Goal: Obtain resource: Obtain resource

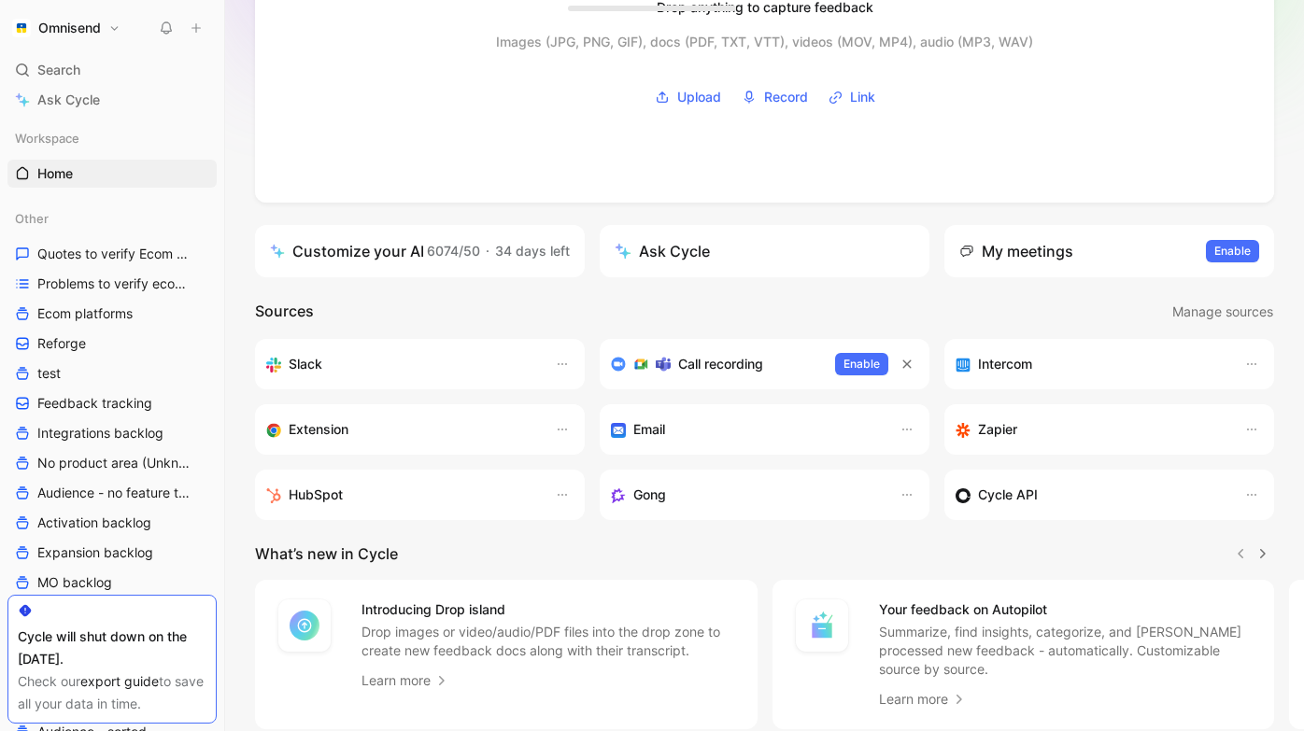
scroll to position [326, 0]
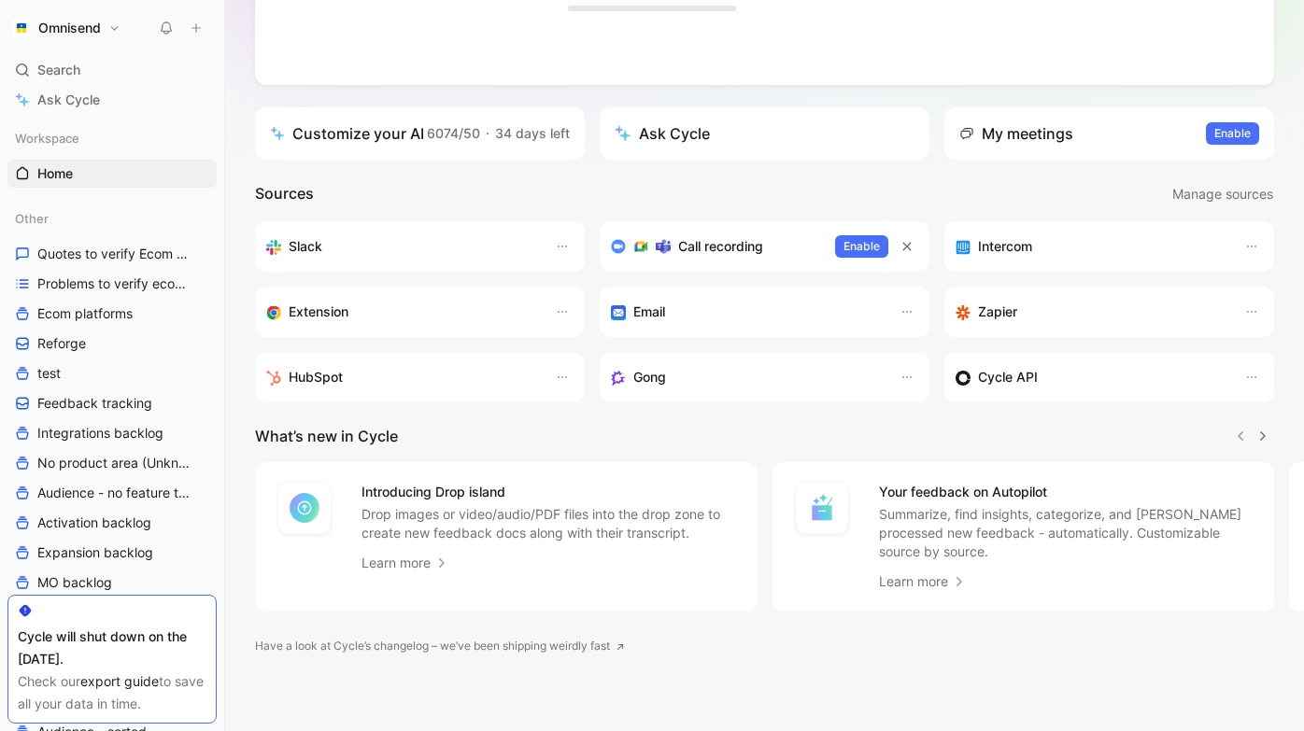
click at [241, 366] on div "Drop anything to capture feedback Images (JPG, PNG, GIF), docs (PDF, TXT, VTT),…" at bounding box center [764, 257] width 1079 height 947
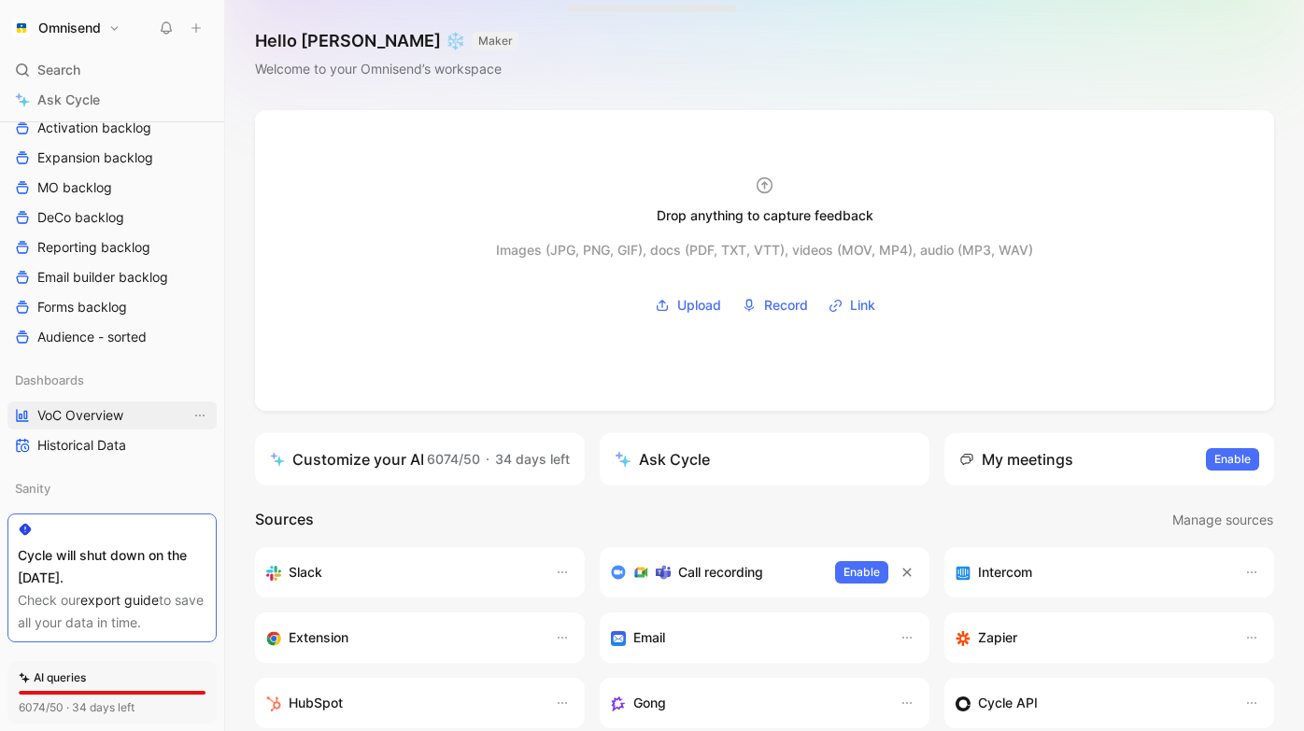
scroll to position [411, 0]
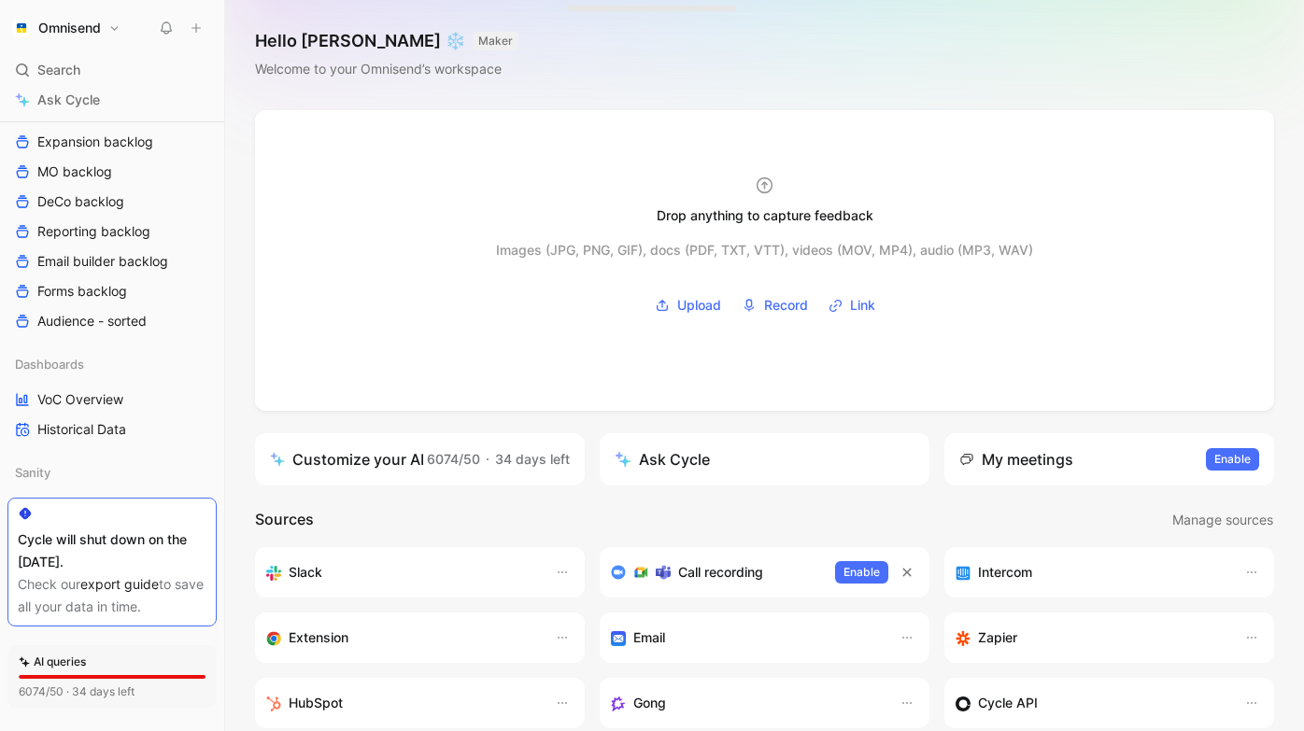
click at [84, 384] on div "Dashboards VoC Overview Historical Data" at bounding box center [111, 396] width 209 height 93
click at [77, 399] on span "VoC Overview" at bounding box center [80, 399] width 86 height 19
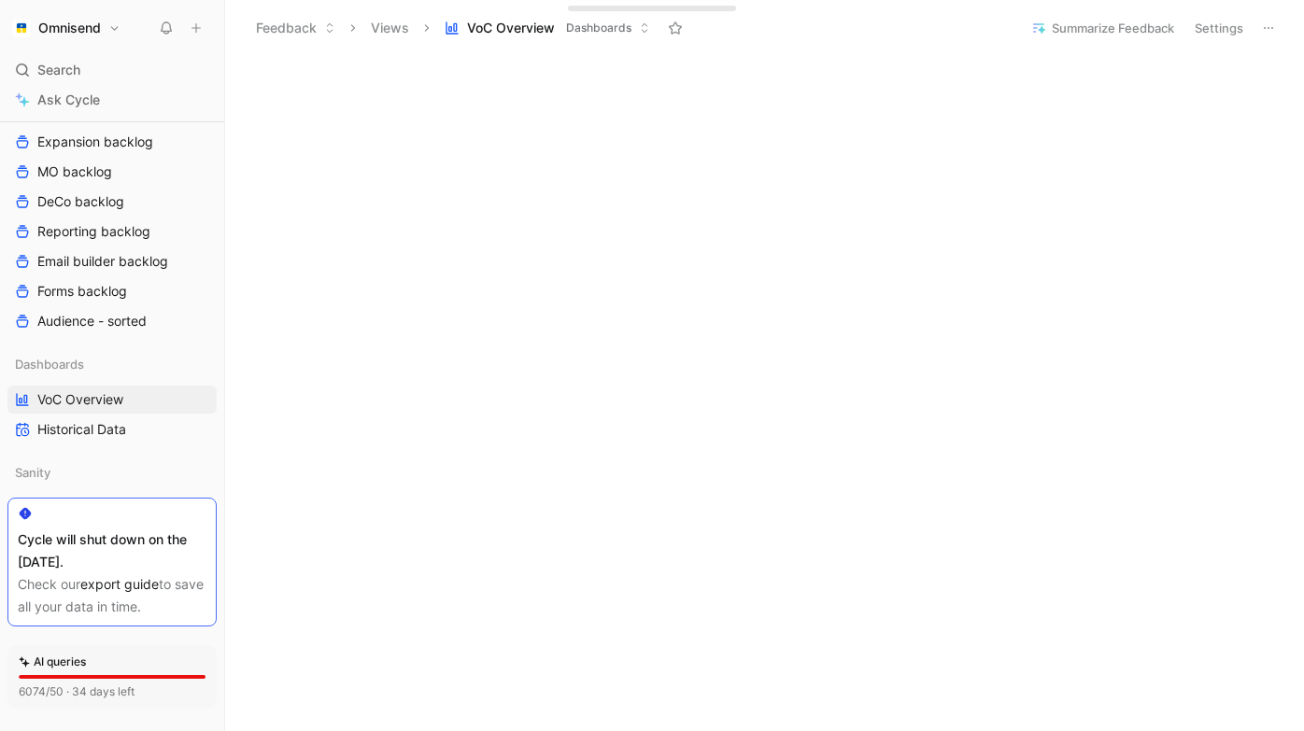
scroll to position [412, 0]
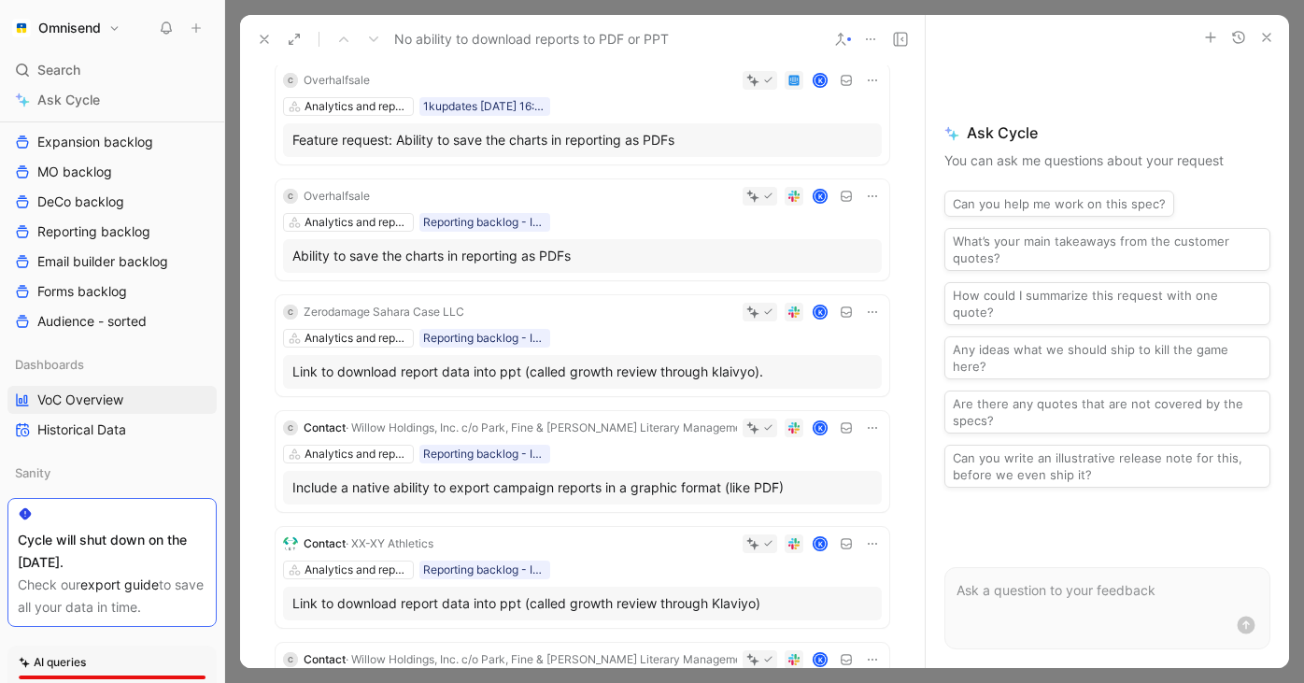
scroll to position [316, 0]
drag, startPoint x: 566, startPoint y: 369, endPoint x: 670, endPoint y: 372, distance: 103.7
click at [670, 372] on div "Link to download report data into ppt (called growth review through klaivyo)." at bounding box center [582, 371] width 580 height 22
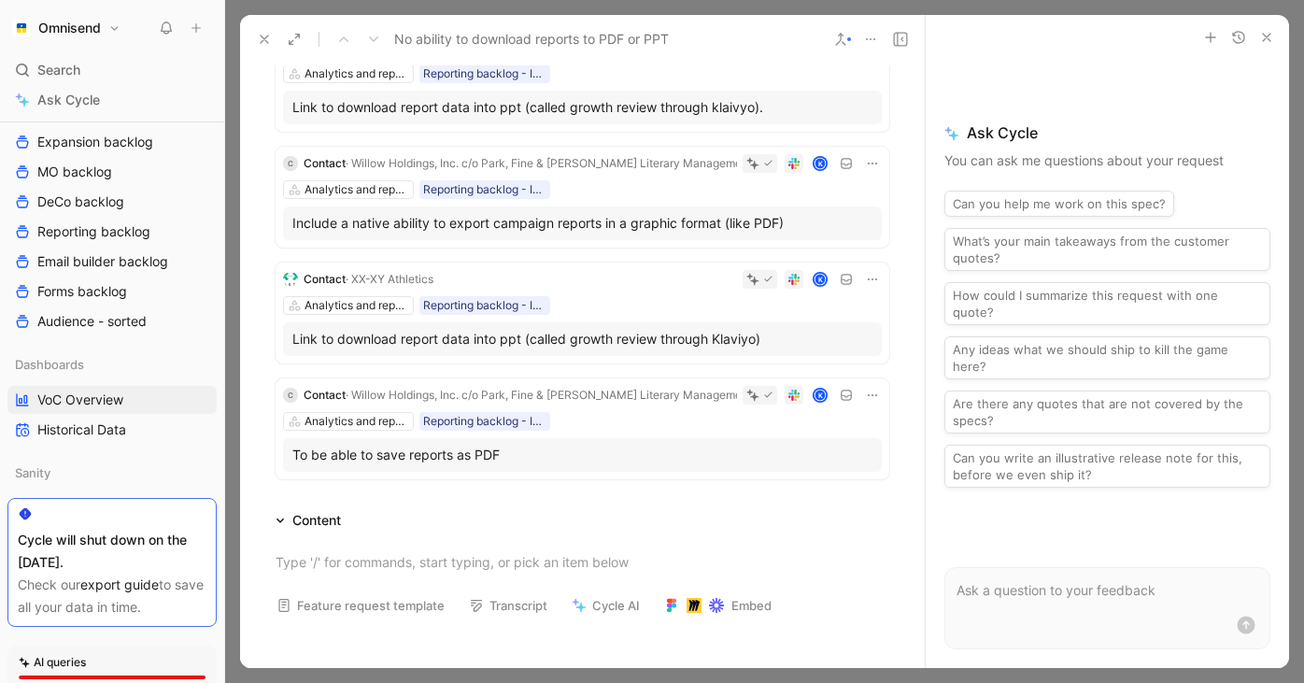
scroll to position [591, 0]
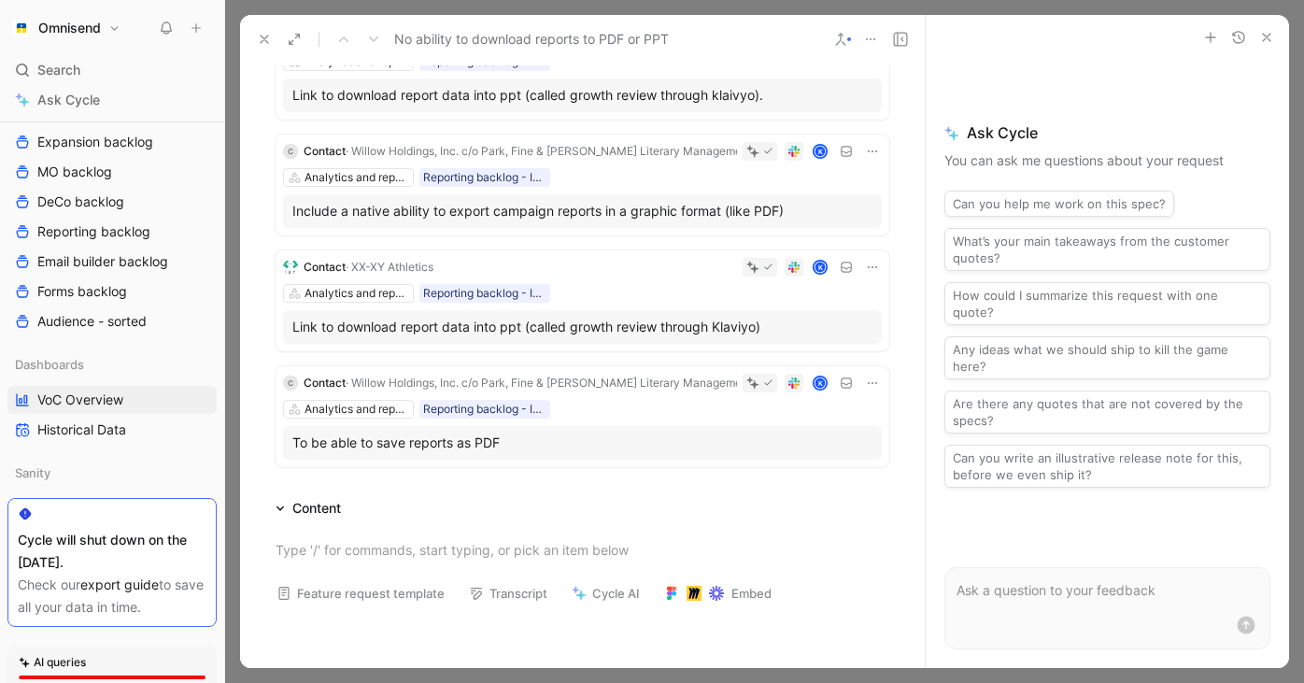
drag, startPoint x: 755, startPoint y: 326, endPoint x: 639, endPoint y: 321, distance: 116.8
click at [639, 321] on div "Link to download report data into ppt (called growth review through Klaviyo)" at bounding box center [582, 327] width 580 height 22
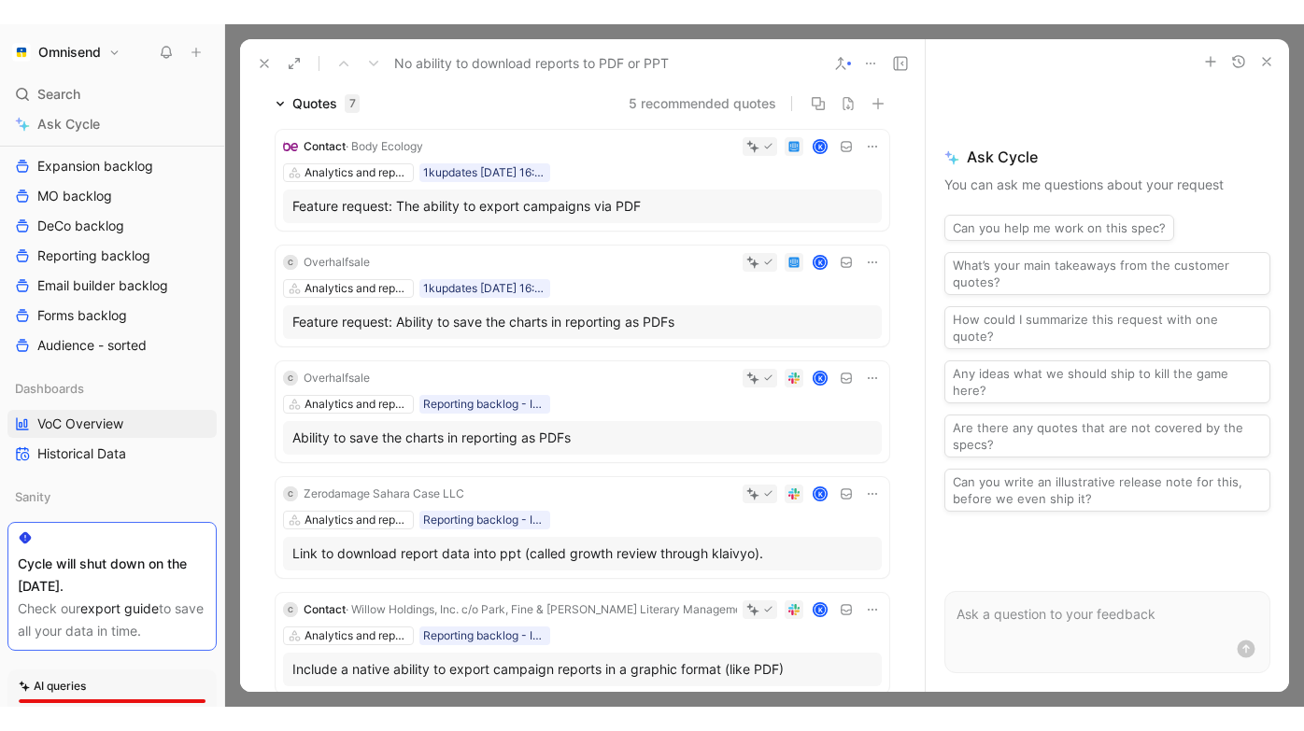
scroll to position [154, 0]
